Goal: Task Accomplishment & Management: Use online tool/utility

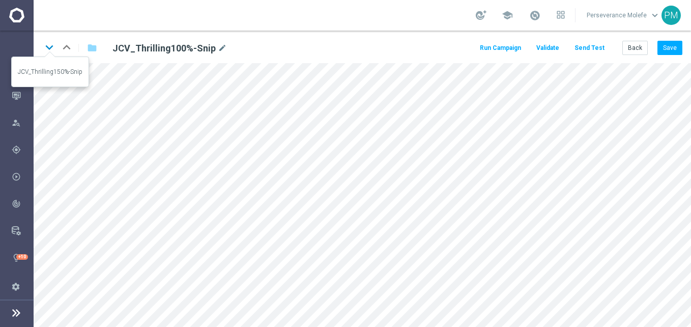
click at [49, 49] on icon "keyboard_arrow_down" at bounding box center [49, 47] width 15 height 15
click at [665, 54] on button "Save" at bounding box center [670, 48] width 25 height 14
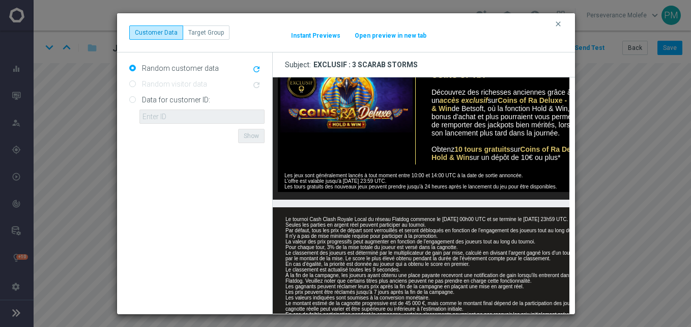
scroll to position [509, 0]
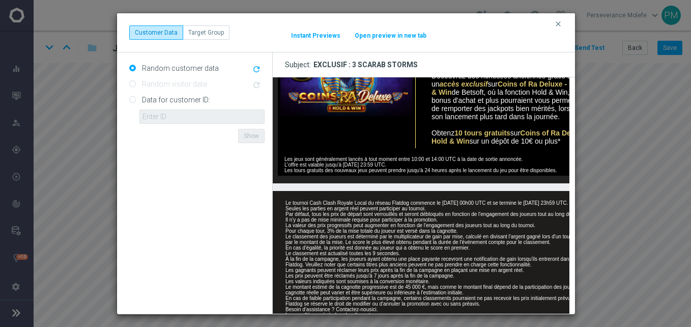
click at [564, 23] on button "clear" at bounding box center [560, 23] width 12 height 9
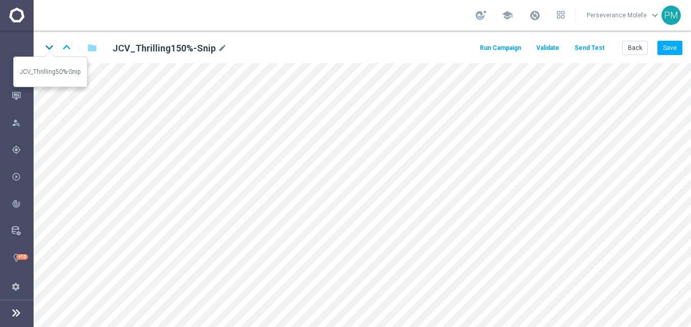
click at [52, 48] on icon "keyboard_arrow_down" at bounding box center [49, 47] width 15 height 15
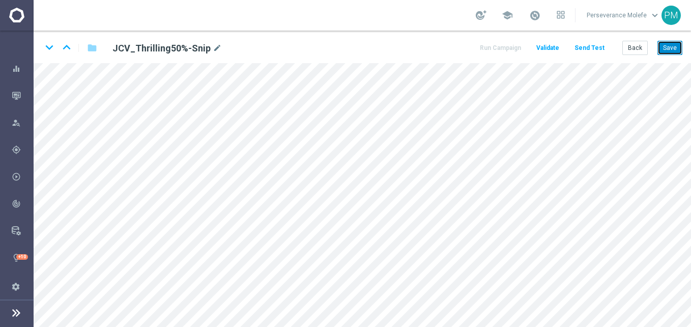
click at [659, 51] on button "Save" at bounding box center [670, 48] width 25 height 14
click at [635, 49] on button "Back" at bounding box center [634, 48] width 25 height 14
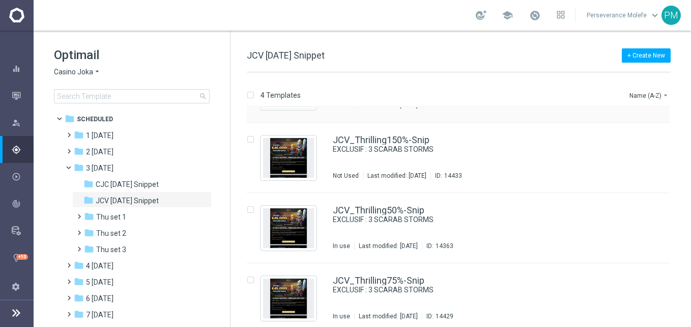
scroll to position [62, 0]
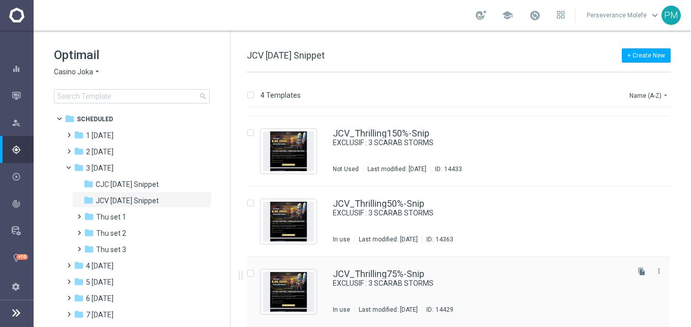
click at [394, 268] on div "JCV_Thrilling75%-Snip EXCLUSIF : 3 SCARAB STORMS In use Last modified: [DATE] I…" at bounding box center [458, 292] width 423 height 70
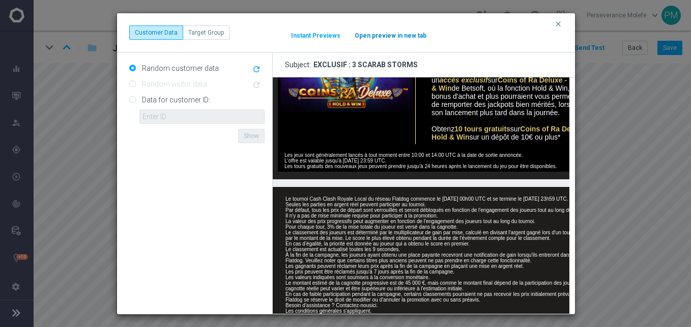
scroll to position [475, 0]
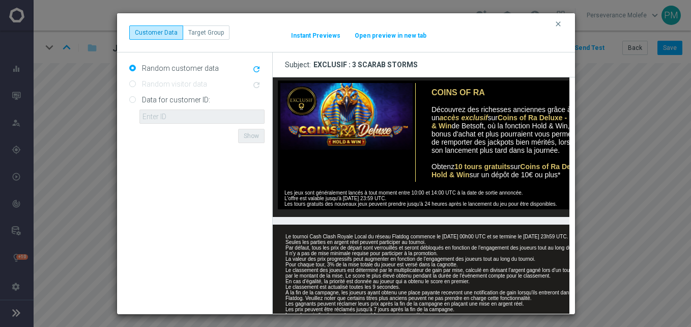
click at [399, 34] on button "Open preview in new tab" at bounding box center [390, 36] width 73 height 8
click at [558, 26] on icon "clear" at bounding box center [558, 24] width 8 height 8
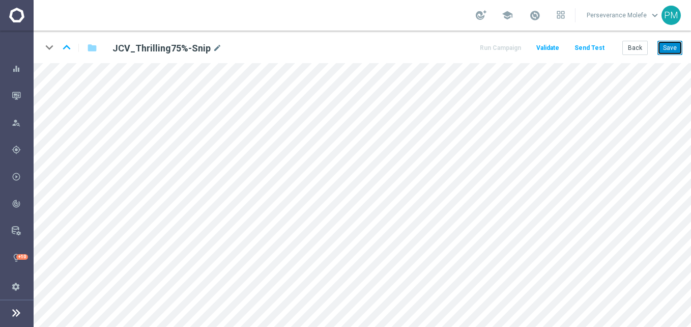
click at [670, 53] on button "Save" at bounding box center [670, 48] width 25 height 14
click at [637, 44] on button "Back" at bounding box center [634, 48] width 25 height 14
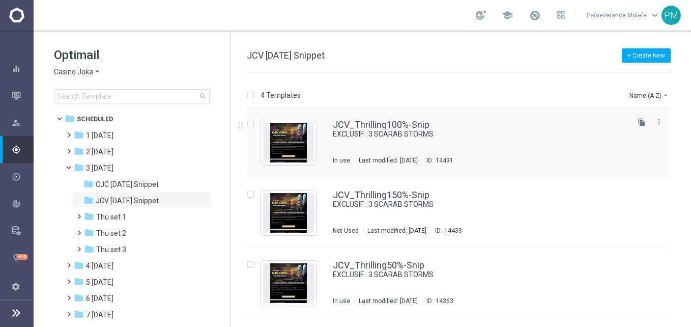
click at [403, 119] on div "JCV_Thrilling100%-Snip EXCLUSIF : 3 SCARAB STORMS In use Last modified: [DATE] …" at bounding box center [458, 142] width 423 height 70
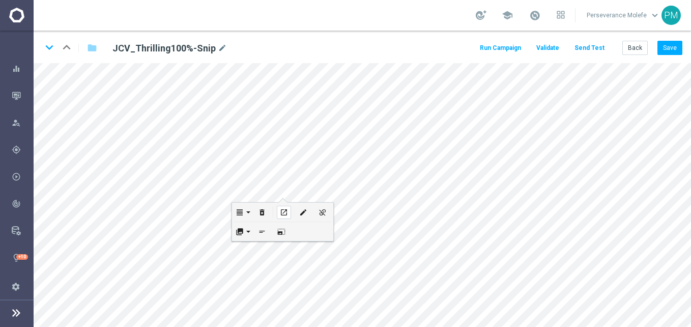
click at [284, 205] on button "open_in_new" at bounding box center [283, 212] width 19 height 19
click at [302, 211] on icon "edit" at bounding box center [303, 212] width 8 height 8
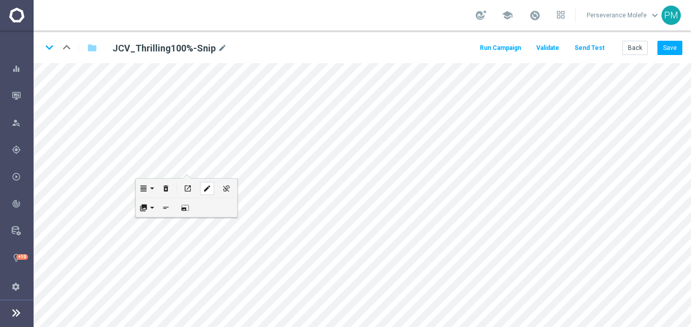
click at [204, 191] on icon "edit" at bounding box center [207, 188] width 8 height 8
type input "[URL][DOMAIN_NAME]"
checkbox input "true"
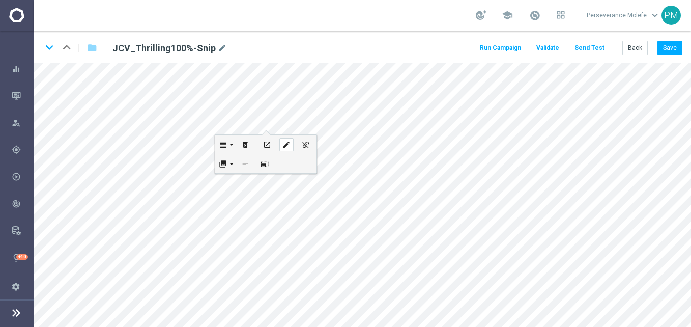
click at [286, 150] on div "edit" at bounding box center [286, 144] width 14 height 13
type input "[URL][DOMAIN_NAME]"
checkbox input "true"
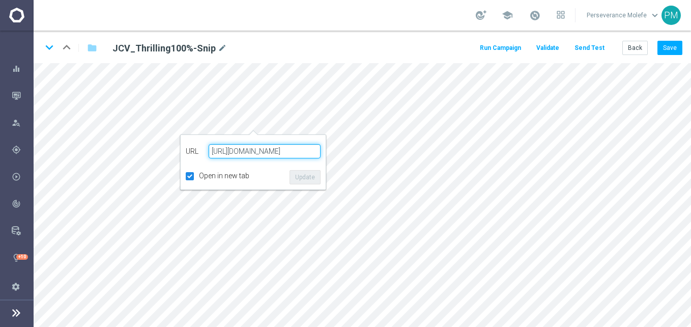
paste input "[DOMAIN_NAME][URL]"
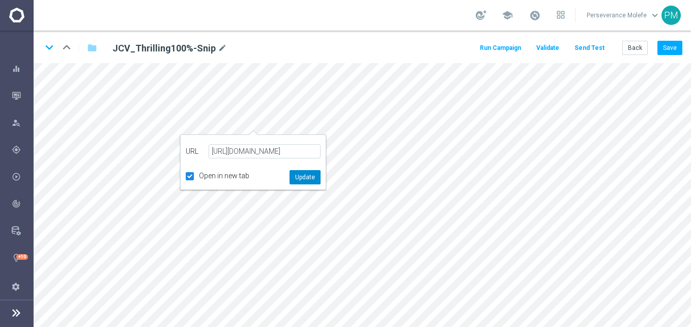
click at [299, 178] on button "Update" at bounding box center [305, 177] width 31 height 14
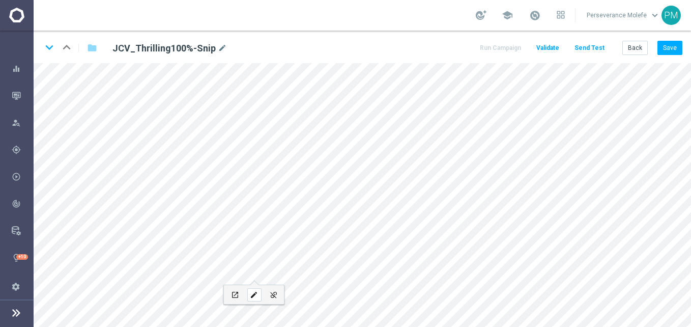
click at [256, 295] on icon "edit" at bounding box center [254, 295] width 8 height 8
type input "[URL][DOMAIN_NAME]"
type input "JOUEZ MAINTENANT"
checkbox input "true"
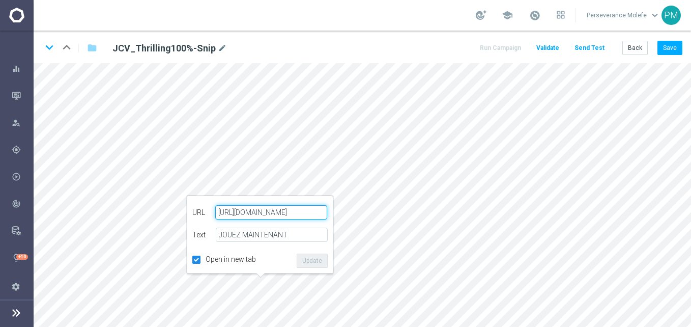
paste input "[DOMAIN_NAME][URL]"
type input "[URL][DOMAIN_NAME]"
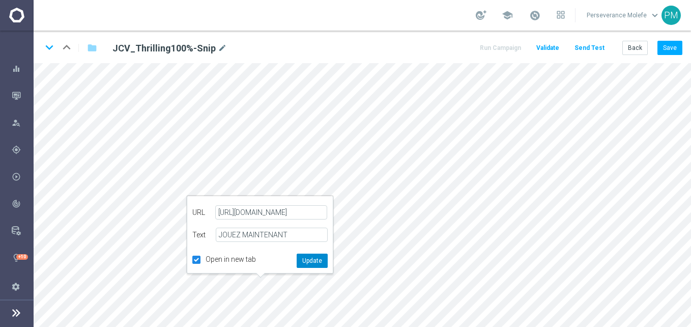
click at [316, 256] on button "Update" at bounding box center [312, 260] width 31 height 14
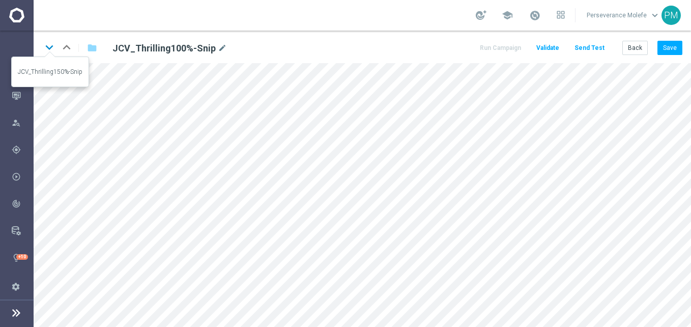
click at [54, 46] on icon "keyboard_arrow_down" at bounding box center [49, 47] width 15 height 15
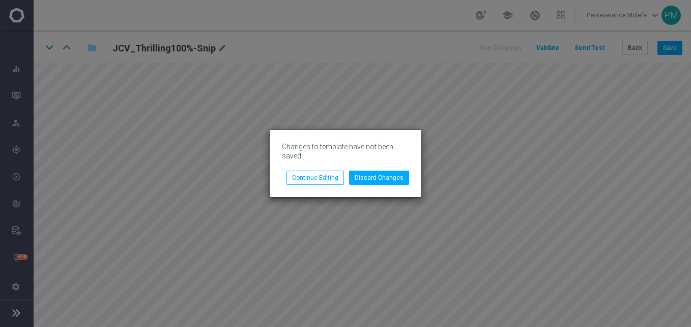
click at [316, 169] on div "Changes to template have not been saved." at bounding box center [345, 154] width 143 height 31
click at [323, 179] on button "Continue Editing" at bounding box center [316, 178] width 58 height 14
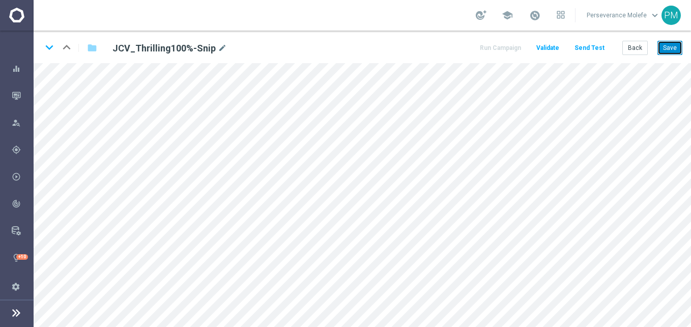
click at [668, 54] on button "Save" at bounding box center [670, 48] width 25 height 14
click at [45, 47] on icon "keyboard_arrow_down" at bounding box center [49, 47] width 15 height 15
click at [270, 174] on icon "edit" at bounding box center [271, 178] width 8 height 8
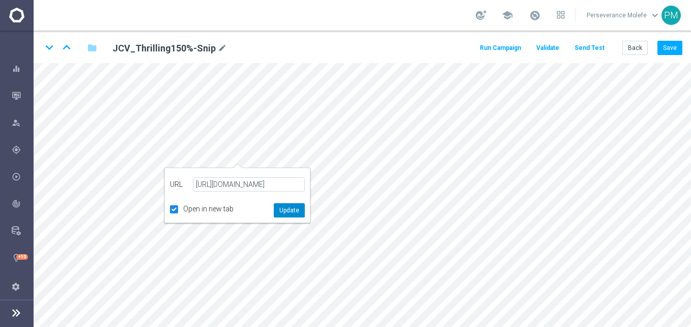
click at [281, 204] on button "Update" at bounding box center [289, 210] width 31 height 14
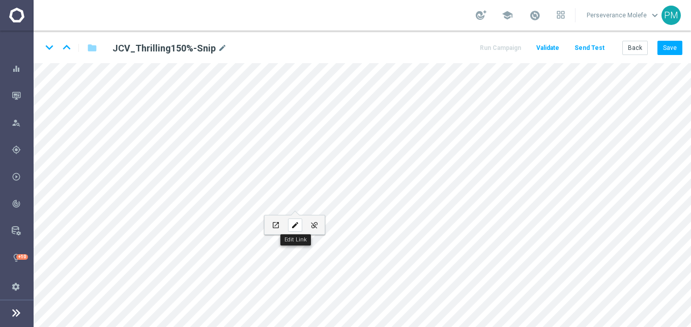
click at [293, 222] on icon "edit" at bounding box center [295, 225] width 8 height 8
type input "[URL][DOMAIN_NAME]"
type input "page promo"
checkbox input "true"
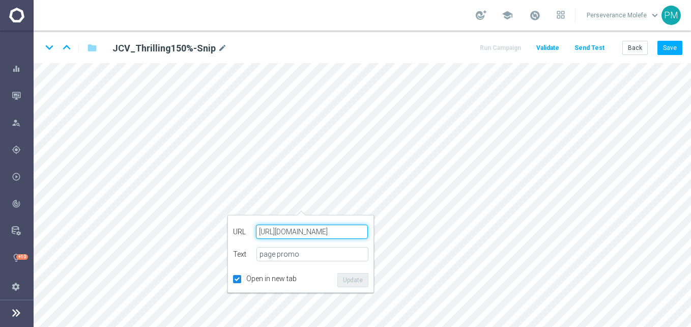
paste input "[DOMAIN_NAME][URL]"
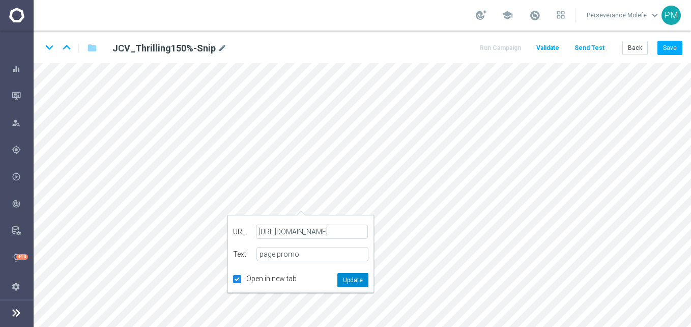
click at [340, 280] on button "Update" at bounding box center [352, 280] width 31 height 14
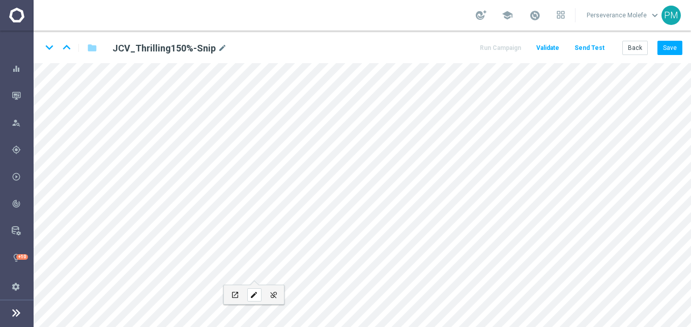
click at [256, 291] on icon "edit" at bounding box center [254, 295] width 8 height 8
type input "[URL][DOMAIN_NAME]"
type input "JOUEZ MAINTENANT"
checkbox input "true"
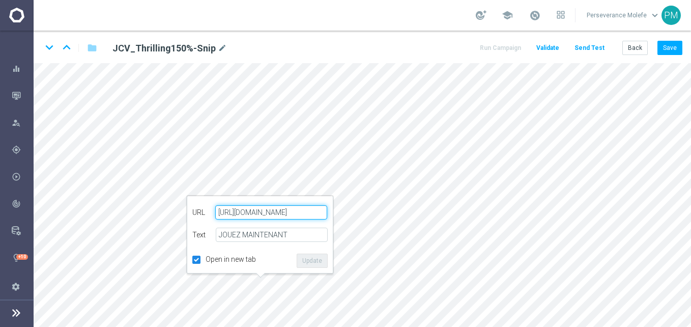
paste input "[DOMAIN_NAME][URL]"
type input "[URL][DOMAIN_NAME]"
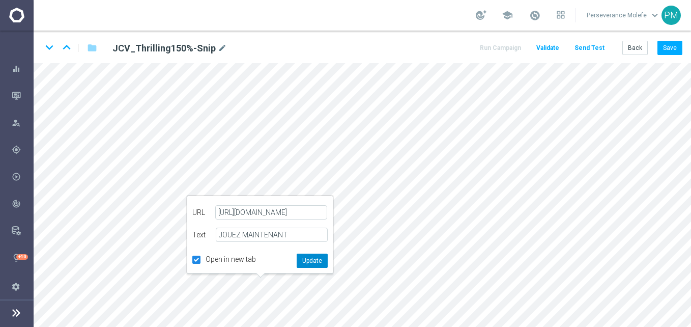
click at [302, 260] on button "Update" at bounding box center [312, 260] width 31 height 14
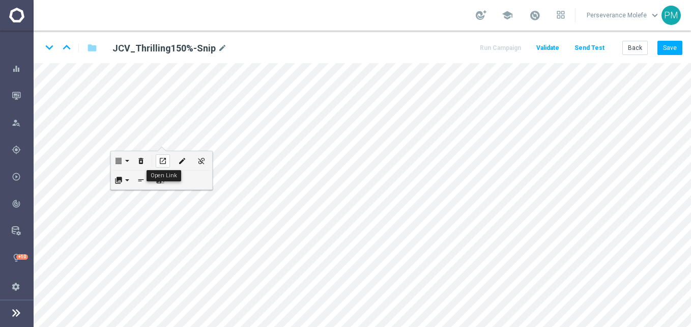
click at [162, 160] on icon "open_in_new" at bounding box center [163, 161] width 8 height 8
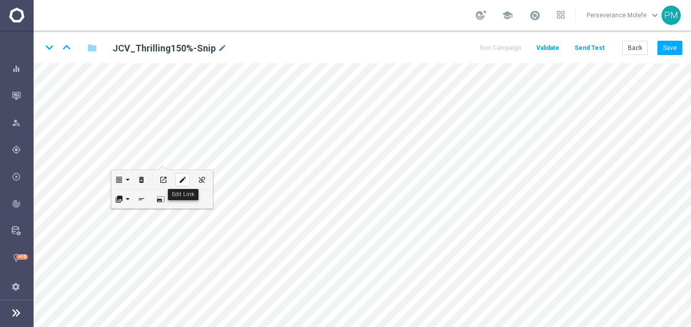
click at [189, 179] on div "edit" at bounding box center [183, 179] width 14 height 13
checkbox input "true"
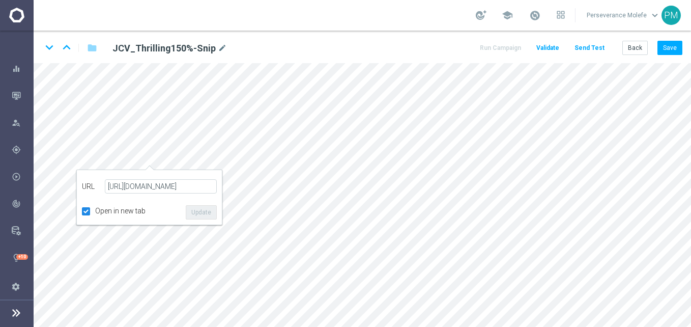
scroll to position [0, 0]
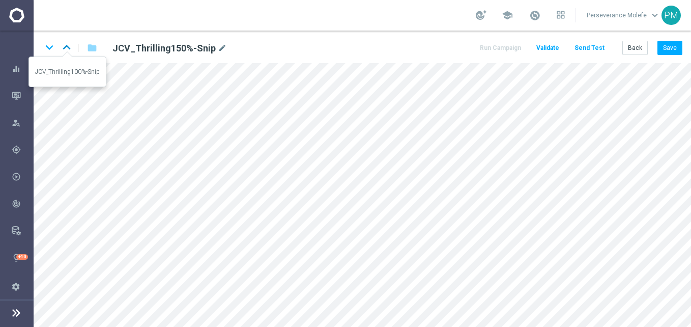
click at [71, 47] on icon "keyboard_arrow_up" at bounding box center [66, 47] width 15 height 15
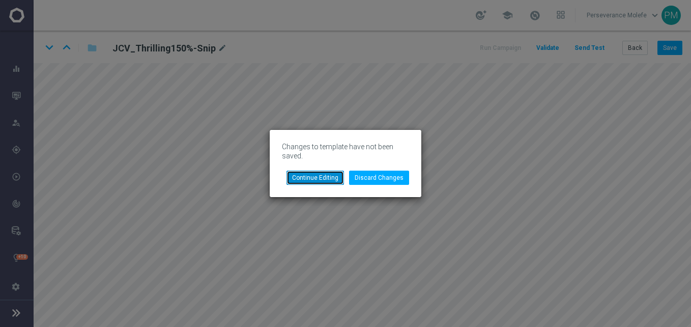
click at [333, 175] on button "Continue Editing" at bounding box center [316, 178] width 58 height 14
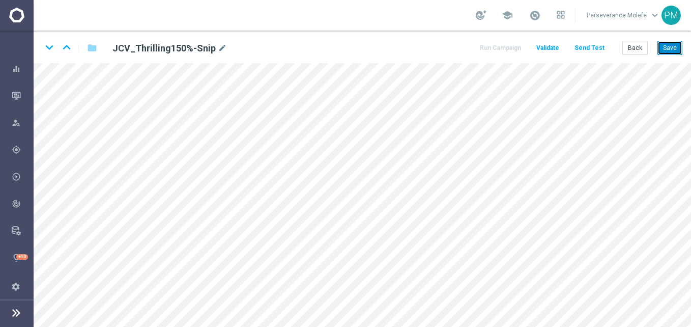
click at [673, 45] on button "Save" at bounding box center [670, 48] width 25 height 14
click at [61, 51] on icon "keyboard_arrow_up" at bounding box center [66, 47] width 15 height 15
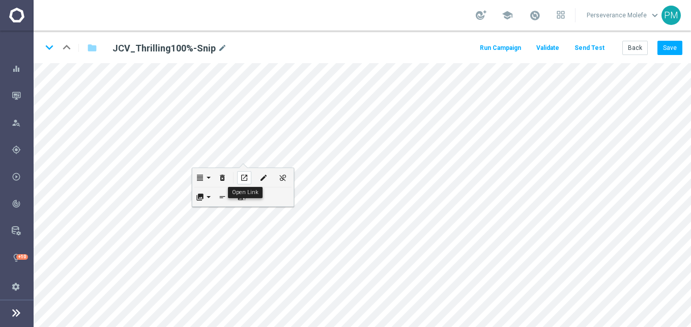
click at [243, 174] on div "open_in_new" at bounding box center [244, 177] width 14 height 13
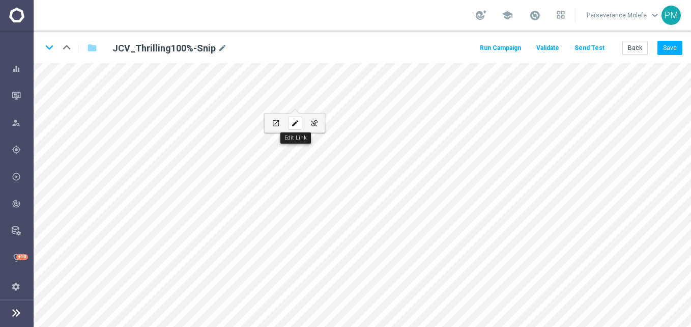
click at [299, 121] on icon "edit" at bounding box center [295, 123] width 8 height 8
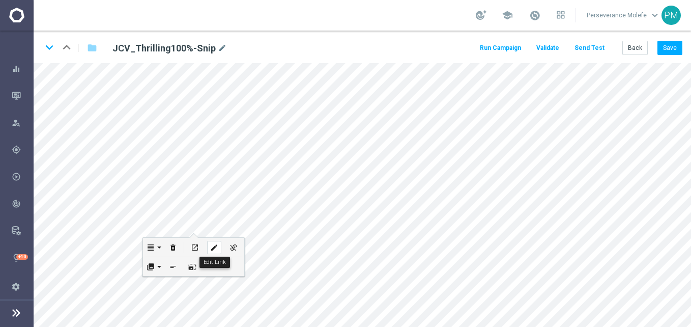
click at [215, 246] on icon "edit" at bounding box center [214, 247] width 8 height 8
type input "[URL][DOMAIN_NAME]"
checkbox input "true"
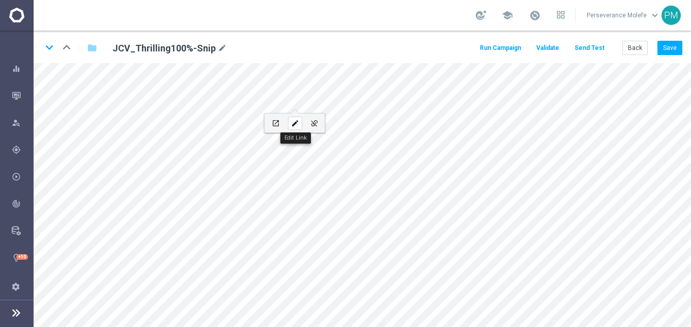
click at [301, 116] on button "edit" at bounding box center [294, 123] width 19 height 19
type input "[URL][DOMAIN_NAME]"
type input "page promo"
checkbox input "true"
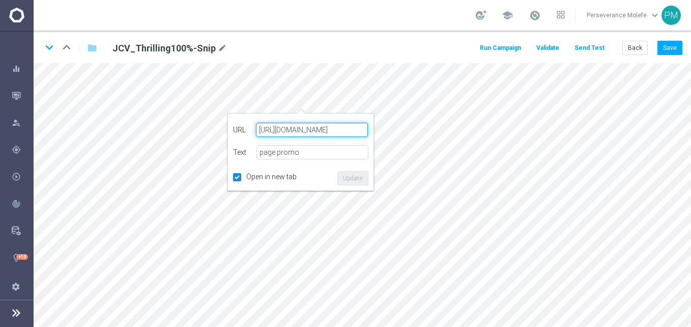
paste input "[DOMAIN_NAME][URL]"
type input "[URL][DOMAIN_NAME]"
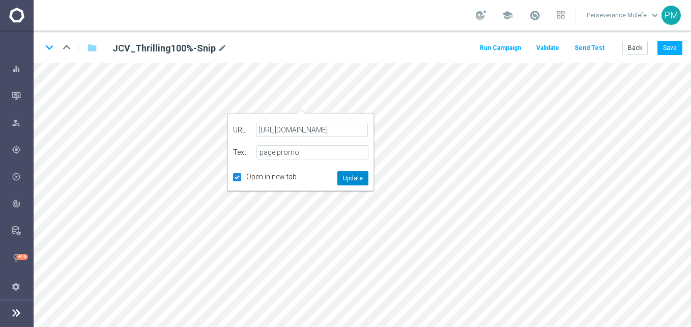
click at [363, 183] on button "Update" at bounding box center [352, 178] width 31 height 14
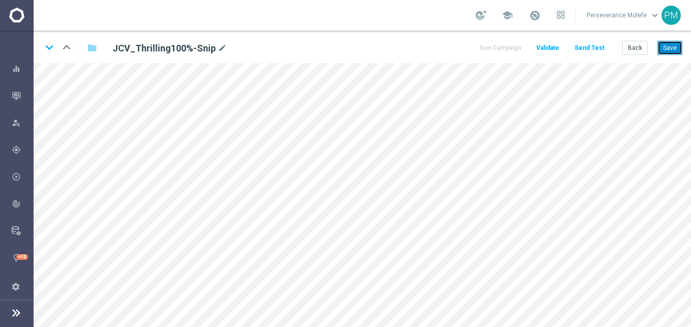
click at [672, 51] on button "Save" at bounding box center [670, 48] width 25 height 14
click at [231, 193] on icon "open_in_new" at bounding box center [235, 193] width 8 height 8
click at [276, 281] on div "open_in_new" at bounding box center [276, 275] width 14 height 13
click at [234, 246] on icon "open_in_new" at bounding box center [235, 244] width 8 height 8
click at [192, 135] on icon "open_in_new" at bounding box center [191, 136] width 8 height 8
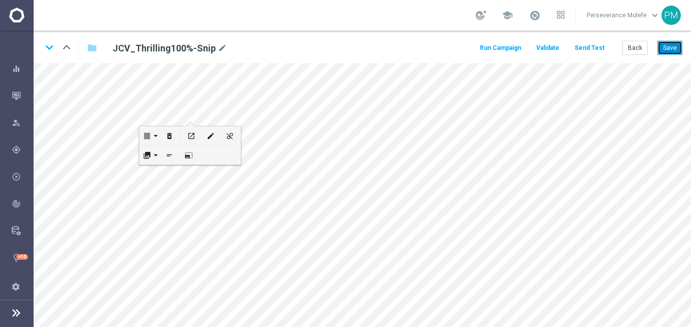
click at [664, 50] on button "Save" at bounding box center [670, 48] width 25 height 14
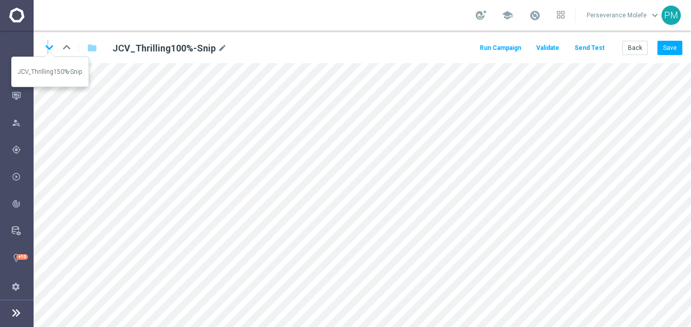
click at [47, 49] on icon "keyboard_arrow_down" at bounding box center [49, 47] width 15 height 15
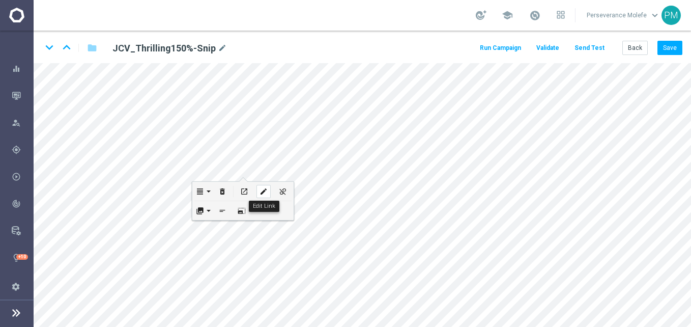
click at [256, 192] on button "edit" at bounding box center [263, 191] width 19 height 19
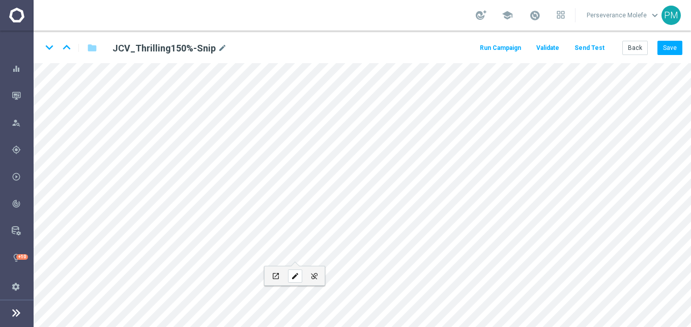
click at [293, 270] on div "edit" at bounding box center [295, 275] width 14 height 13
type input "page promo"
checkbox input "true"
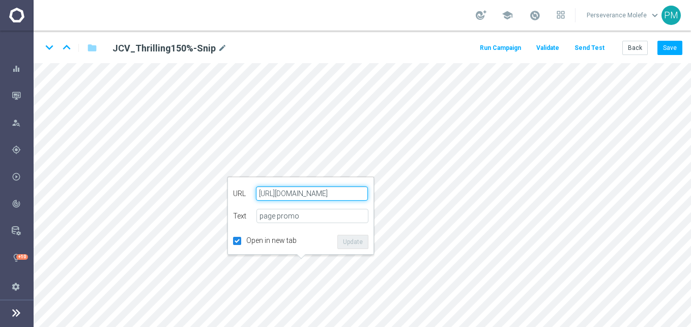
scroll to position [0, 10]
click at [349, 201] on div "URL [URL][DOMAIN_NAME]" at bounding box center [300, 193] width 135 height 22
click at [364, 193] on input "[URL][DOMAIN_NAME]" at bounding box center [312, 193] width 112 height 14
drag, startPoint x: 364, startPoint y: 193, endPoint x: 309, endPoint y: 194, distance: 54.5
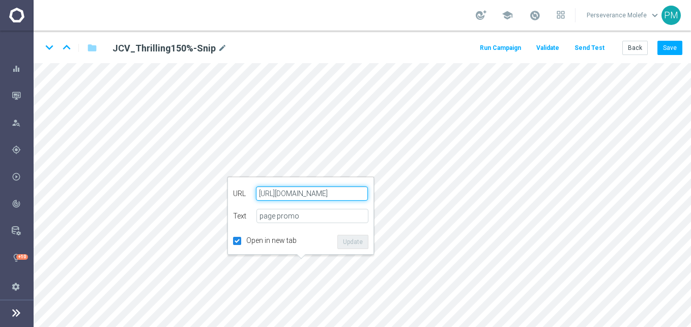
click at [309, 194] on input "[URL][DOMAIN_NAME]" at bounding box center [312, 193] width 112 height 14
click at [311, 195] on input "[URL][DOMAIN_NAME]" at bounding box center [312, 193] width 112 height 14
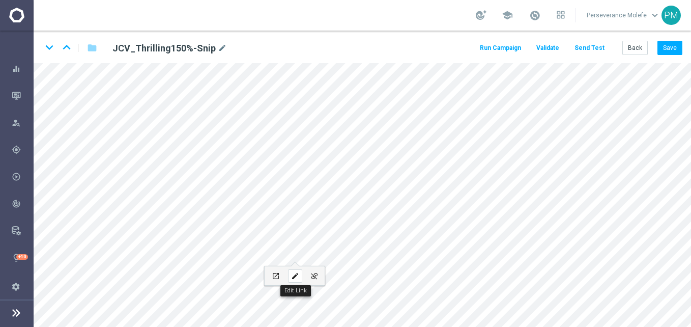
click at [298, 270] on div "edit" at bounding box center [295, 275] width 14 height 13
type input "page promo"
checkbox input "true"
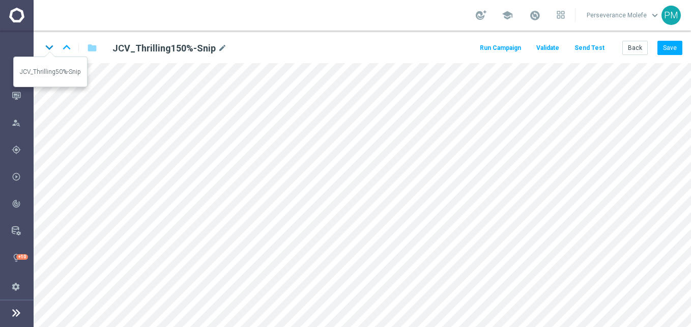
click at [48, 52] on icon "keyboard_arrow_down" at bounding box center [49, 47] width 15 height 15
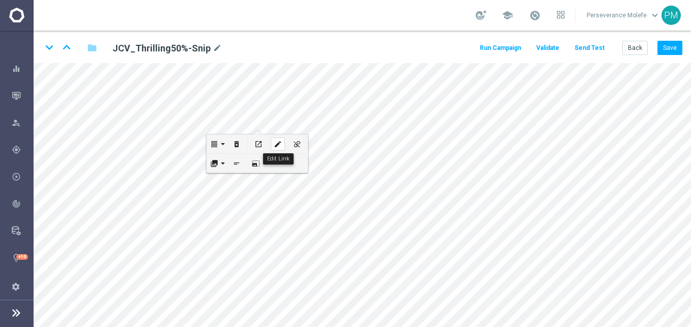
click at [280, 138] on div "edit" at bounding box center [278, 143] width 14 height 13
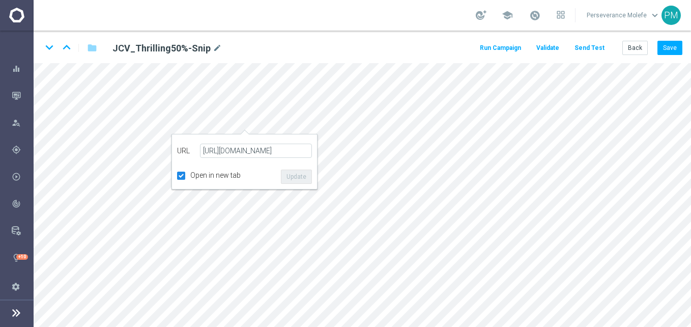
scroll to position [0, 10]
click at [307, 172] on button "Update" at bounding box center [296, 176] width 31 height 14
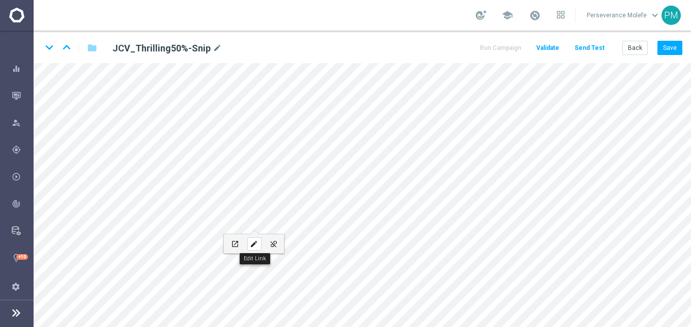
click at [262, 242] on button "edit" at bounding box center [253, 243] width 19 height 19
type input "[URL][DOMAIN_NAME]"
type input "JOUEZ MAINTENANT"
checkbox input "true"
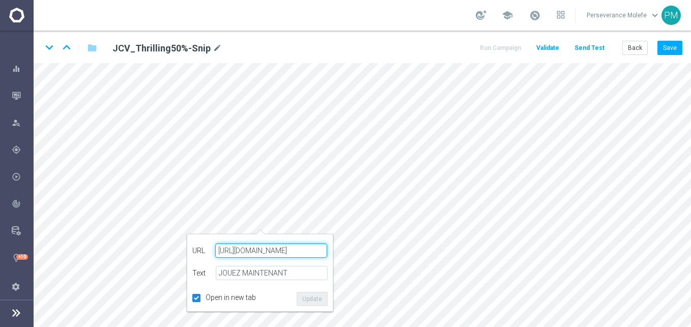
paste input "[DOMAIN_NAME][URL]"
click at [318, 300] on button "Update" at bounding box center [312, 299] width 31 height 14
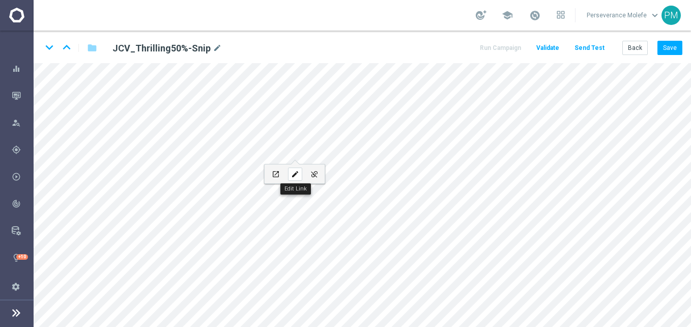
click at [298, 171] on icon "edit" at bounding box center [295, 174] width 8 height 8
type input "[URL][DOMAIN_NAME]"
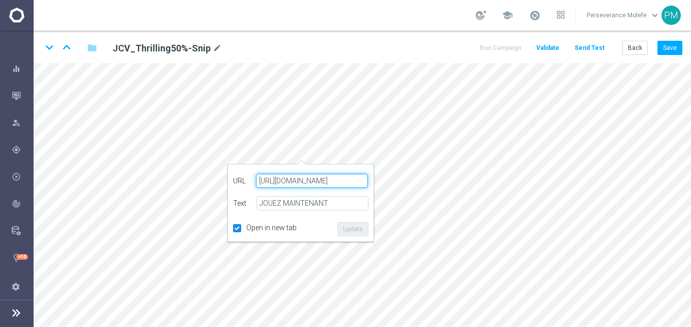
type input "page promo"
checkbox input "true"
paste input "[DOMAIN_NAME][URL]"
type input "[URL][DOMAIN_NAME]"
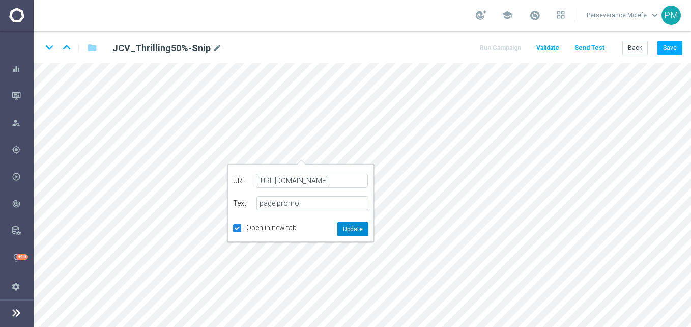
click at [351, 233] on button "Update" at bounding box center [352, 229] width 31 height 14
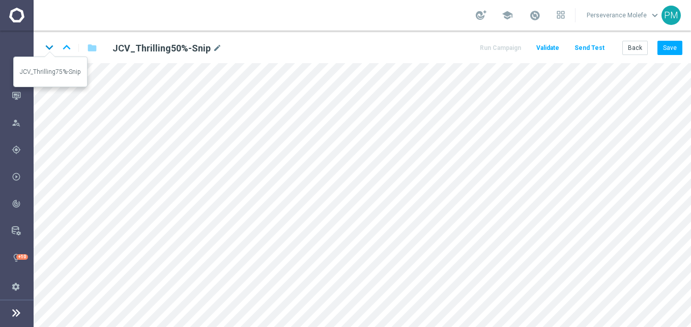
click at [52, 48] on icon "keyboard_arrow_down" at bounding box center [49, 47] width 15 height 15
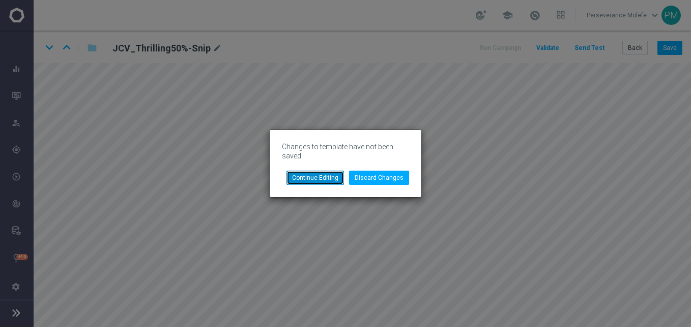
click at [338, 175] on button "Continue Editing" at bounding box center [316, 178] width 58 height 14
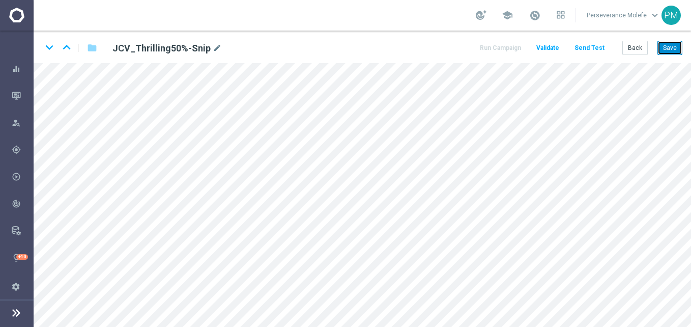
click at [674, 50] on button "Save" at bounding box center [670, 48] width 25 height 14
click at [47, 47] on icon "keyboard_arrow_down" at bounding box center [49, 47] width 15 height 15
click at [210, 168] on button "edit" at bounding box center [214, 174] width 19 height 19
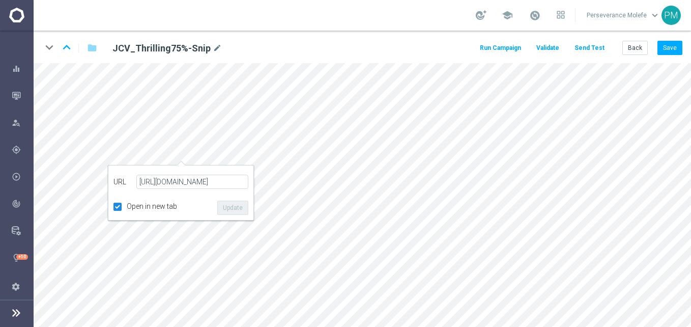
scroll to position [0, 10]
click at [237, 214] on button "Update" at bounding box center [232, 208] width 31 height 14
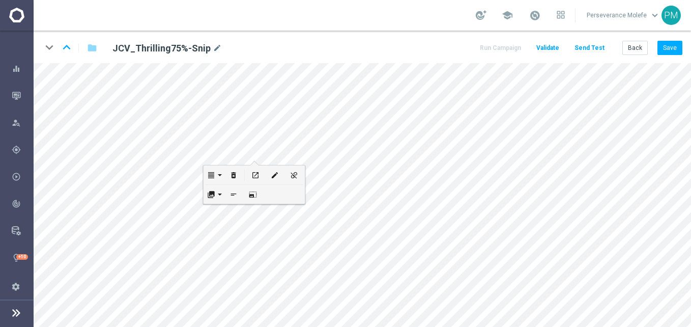
scroll to position [0, 0]
click at [295, 220] on div "edit" at bounding box center [295, 224] width 14 height 13
type input "[URL][DOMAIN_NAME]"
type input "page promo"
checkbox input "true"
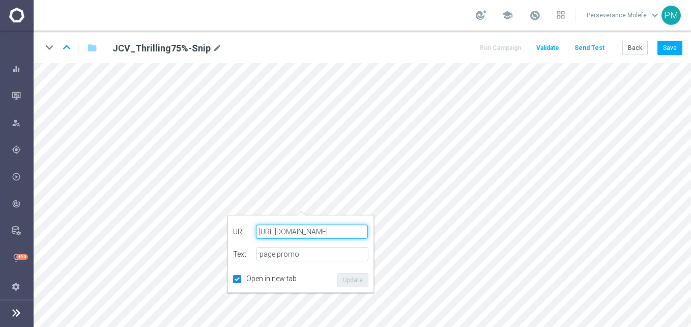
paste input "[DOMAIN_NAME][URL]"
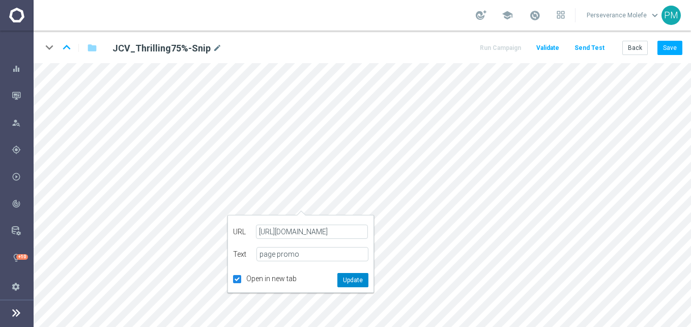
click at [353, 278] on button "Update" at bounding box center [352, 280] width 31 height 14
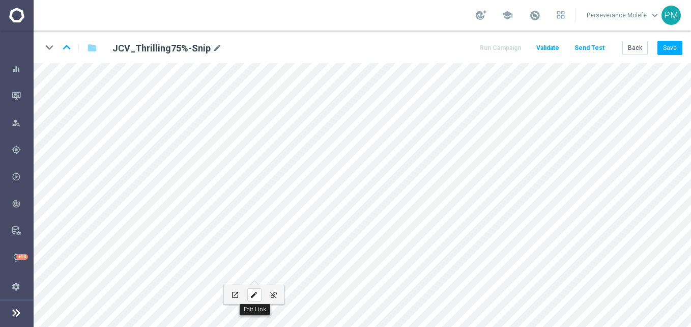
click at [252, 289] on div "edit" at bounding box center [254, 294] width 14 height 13
type input "[URL][DOMAIN_NAME]"
type input "JOUEZ MAINTENANT"
checkbox input "true"
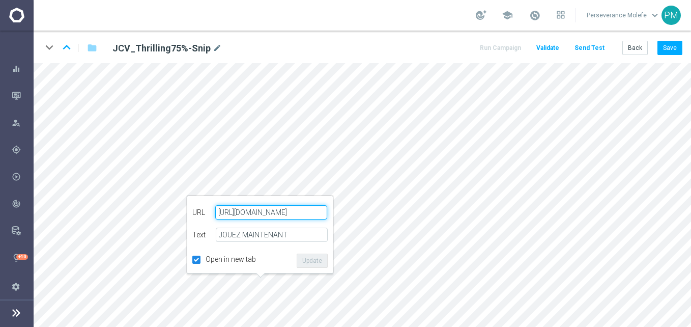
paste input "[DOMAIN_NAME][URL]"
type input "[URL][DOMAIN_NAME]"
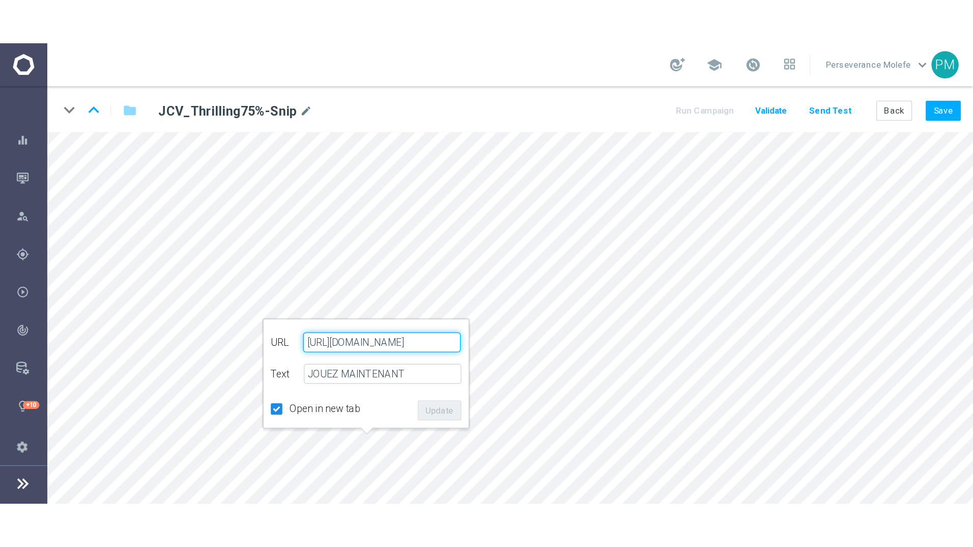
scroll to position [0, 10]
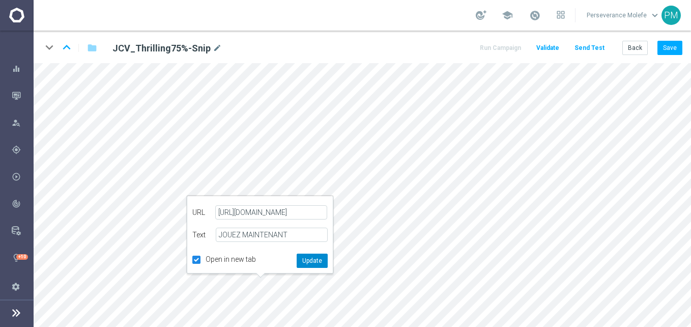
click at [311, 258] on button "Update" at bounding box center [312, 260] width 31 height 14
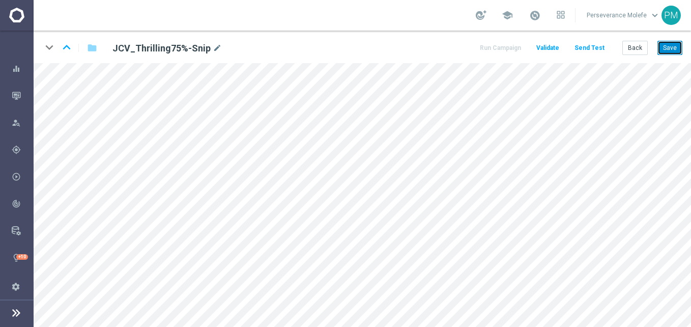
click at [673, 47] on button "Save" at bounding box center [670, 48] width 25 height 14
